Goal: Task Accomplishment & Management: Use online tool/utility

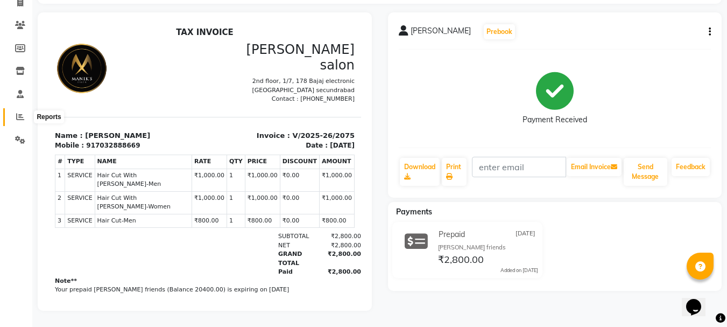
click at [20, 112] on icon at bounding box center [20, 116] width 8 height 8
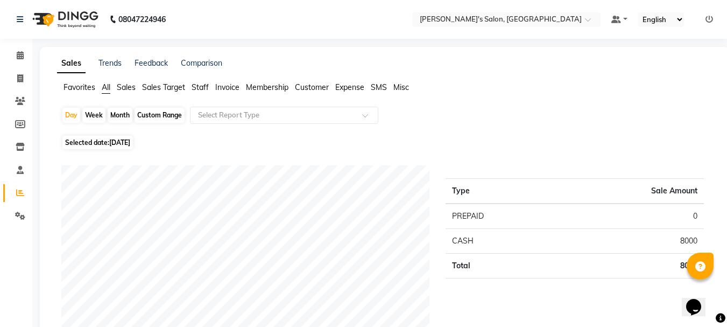
click at [208, 87] on span "Staff" at bounding box center [200, 87] width 17 height 10
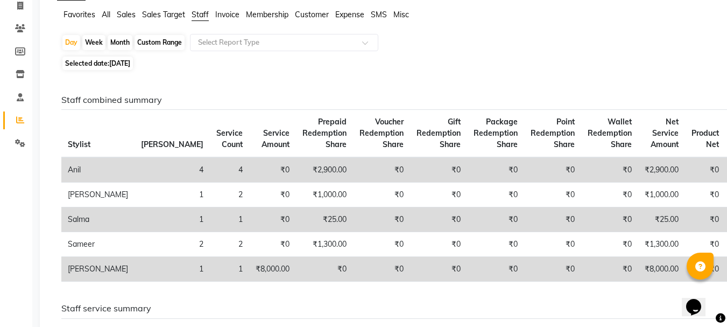
scroll to position [54, 0]
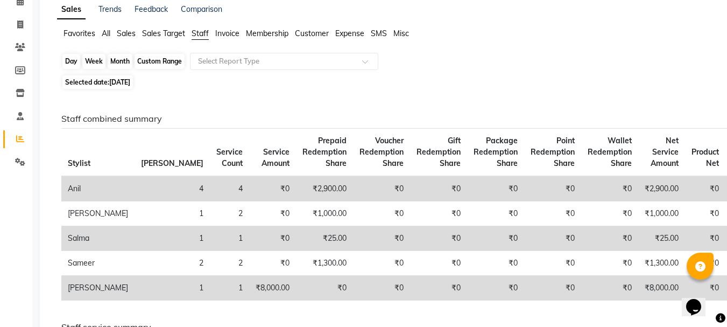
click at [72, 60] on div "Day" at bounding box center [71, 61] width 18 height 15
select select "9"
select select "2025"
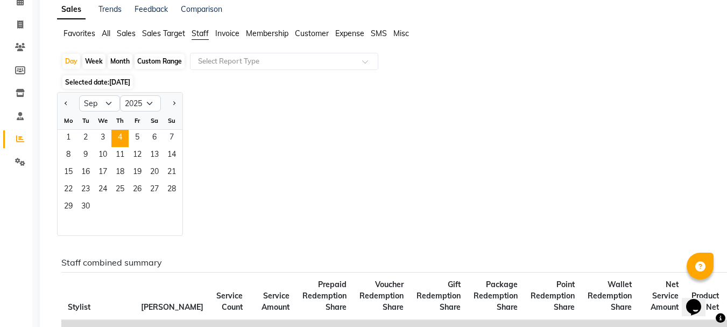
click at [123, 58] on div "Month" at bounding box center [120, 61] width 25 height 15
select select "9"
select select "2025"
click at [63, 137] on span "1" at bounding box center [68, 138] width 17 height 17
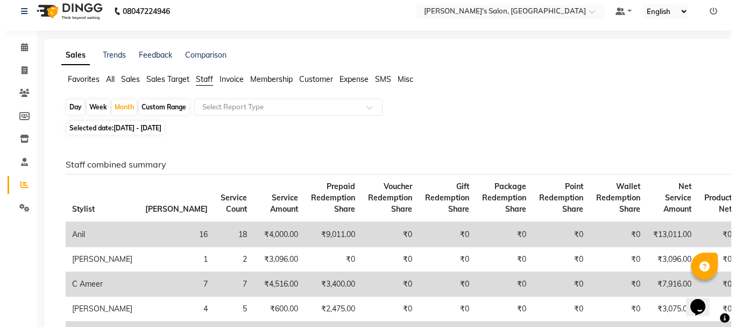
scroll to position [0, 0]
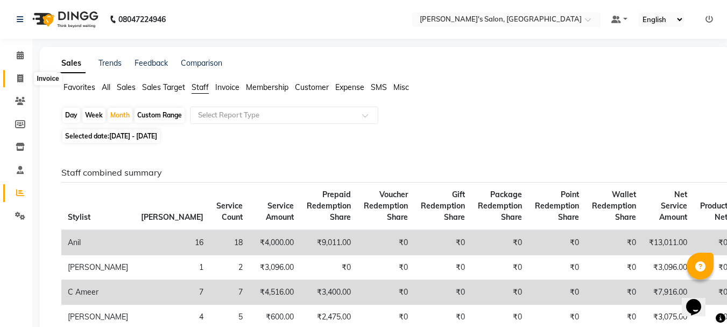
click at [19, 79] on icon at bounding box center [20, 78] width 6 height 8
select select "service"
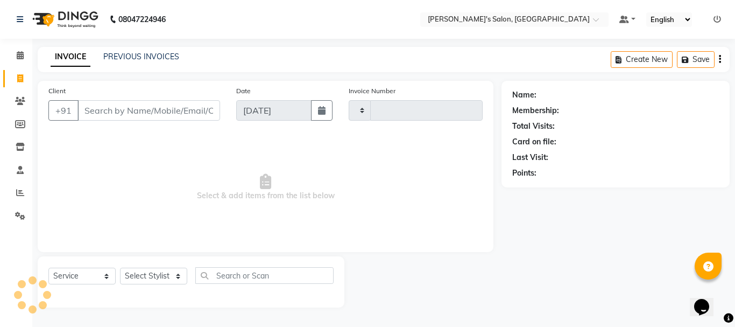
type input "2076"
select select "3810"
